Goal: Communication & Community: Answer question/provide support

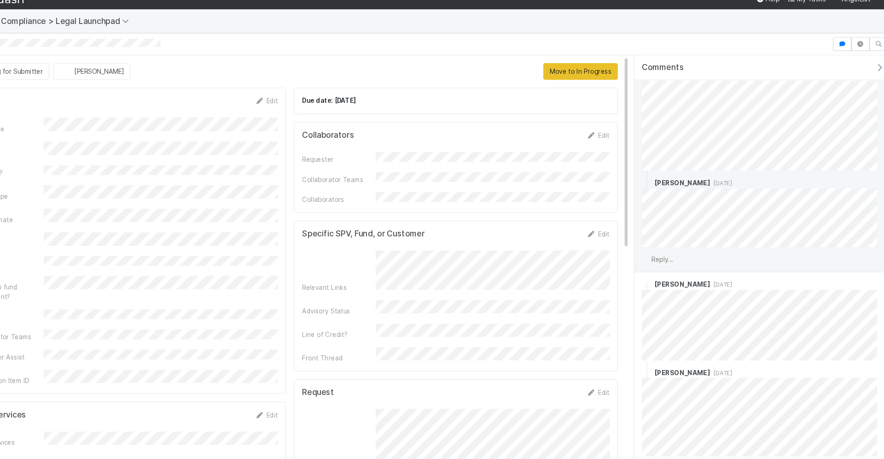
scroll to position [47, 0]
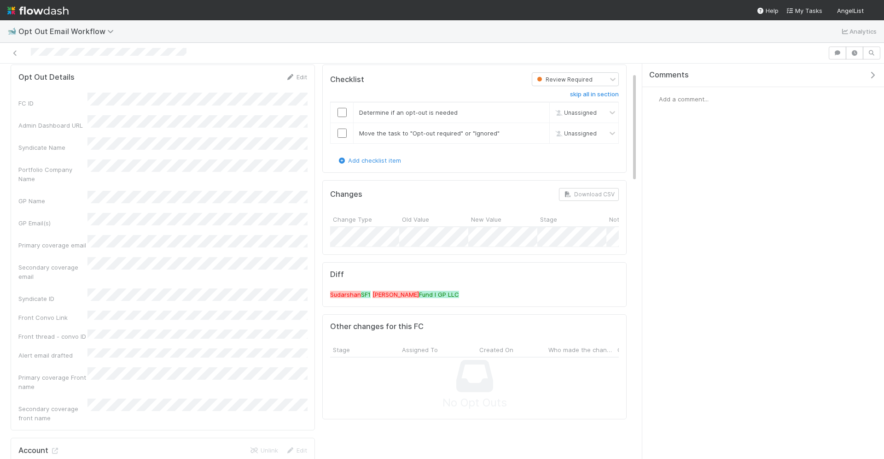
scroll to position [30, 0]
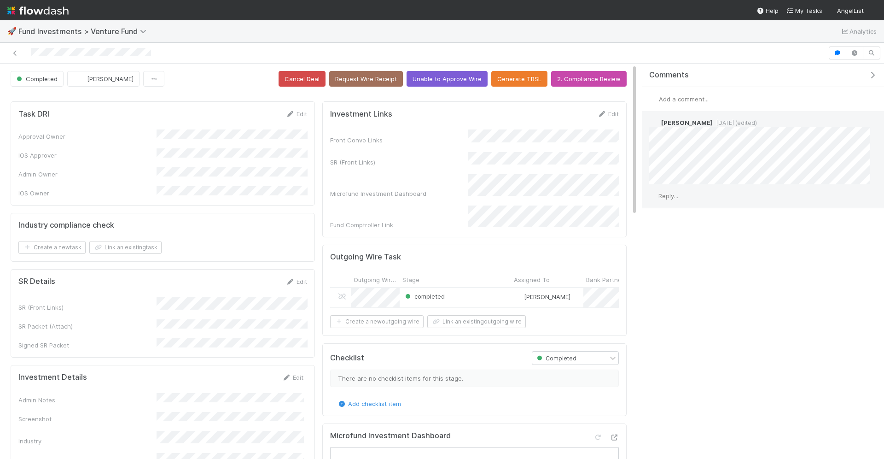
click at [663, 199] on div "Reply..." at bounding box center [760, 195] width 235 height 23
click at [674, 196] on span "Reply..." at bounding box center [669, 195] width 20 height 7
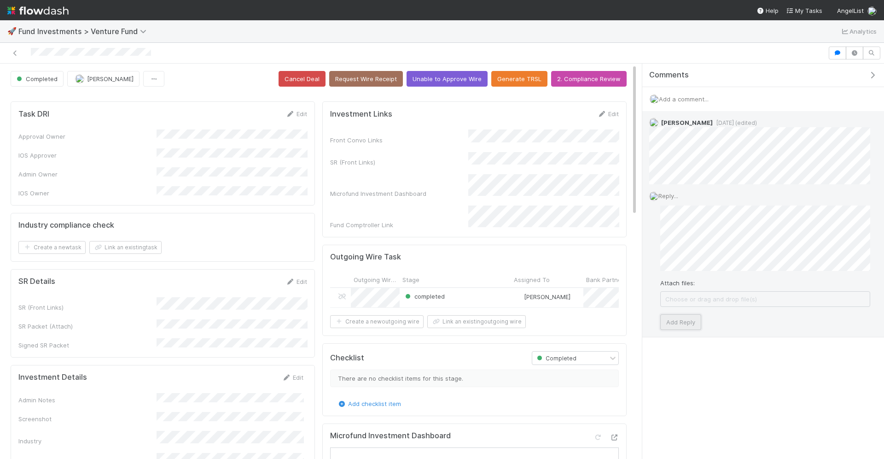
click at [685, 322] on button "Add Reply" at bounding box center [681, 322] width 41 height 16
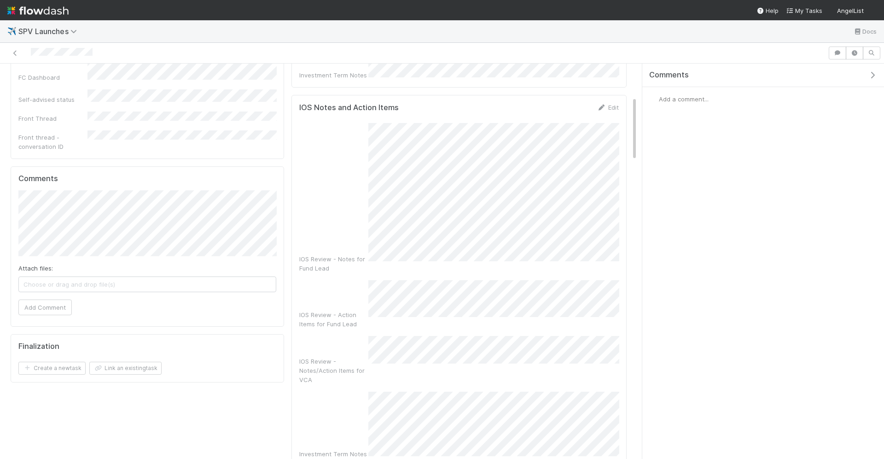
scroll to position [228, 0]
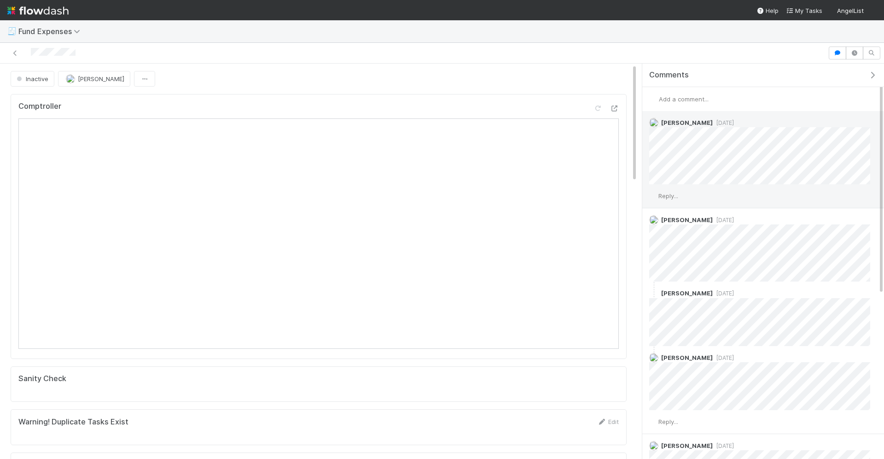
click at [675, 193] on span "Reply..." at bounding box center [669, 195] width 20 height 7
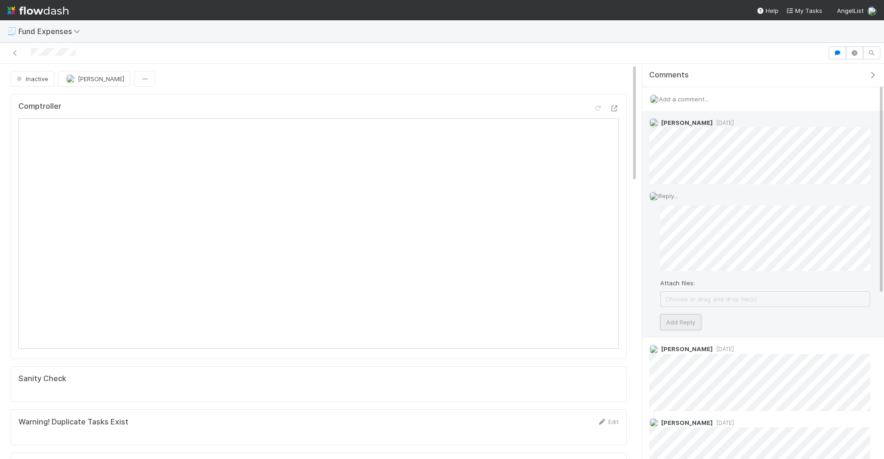
click at [685, 325] on button "Add Reply" at bounding box center [681, 322] width 41 height 16
